Goal: Find specific page/section: Find specific page/section

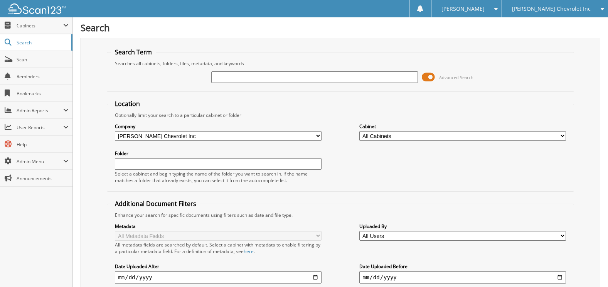
click at [352, 81] on input "text" at bounding box center [314, 77] width 206 height 12
type input "231370"
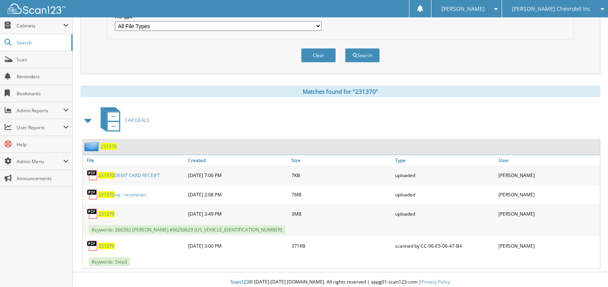
scroll to position [284, 0]
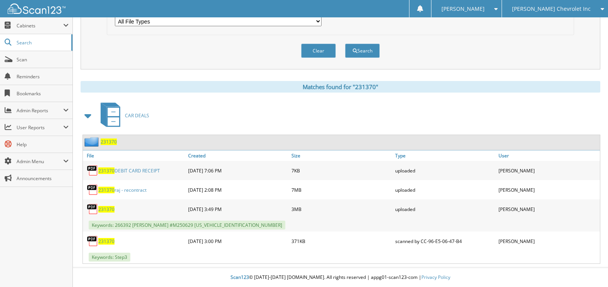
click at [552, 7] on span "[PERSON_NAME] Chevrolet Inc" at bounding box center [551, 9] width 79 height 5
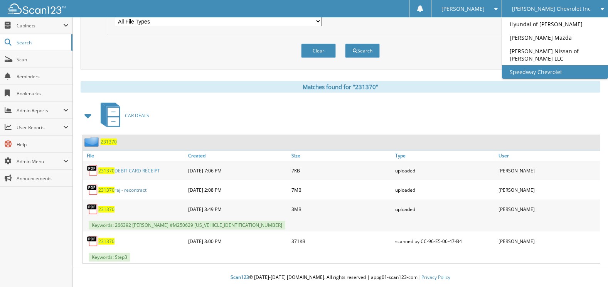
click at [529, 69] on link "Speedway Chevrolet" at bounding box center [555, 71] width 106 height 13
